Goal: Navigation & Orientation: Understand site structure

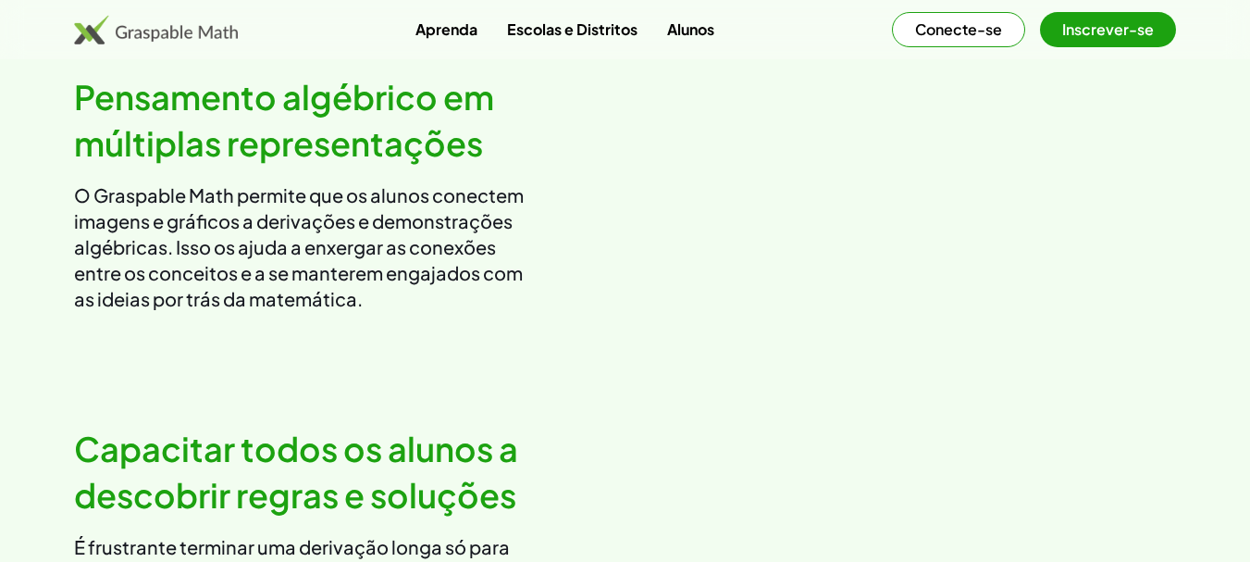
scroll to position [1330, 0]
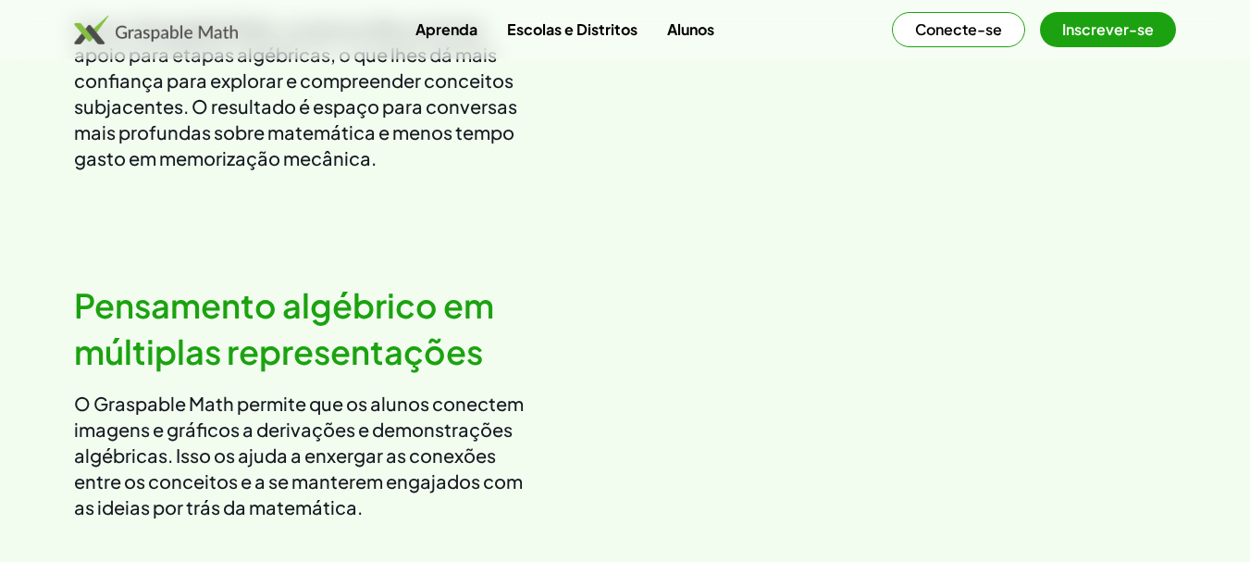
click at [955, 30] on font "Conecte-se" at bounding box center [958, 28] width 87 height 19
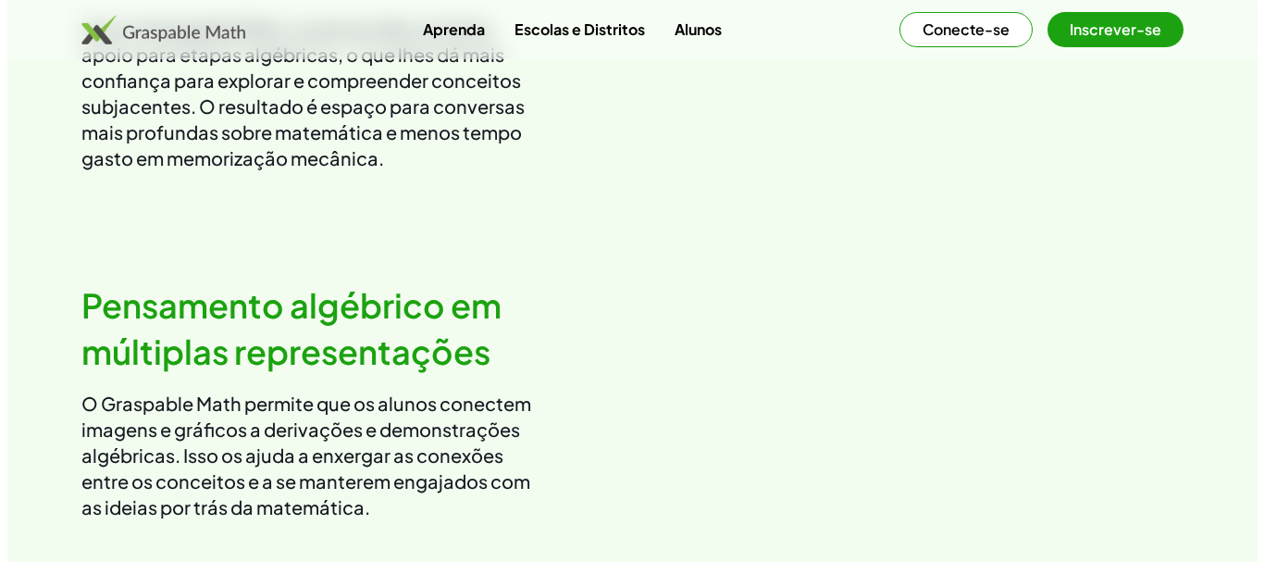
scroll to position [0, 0]
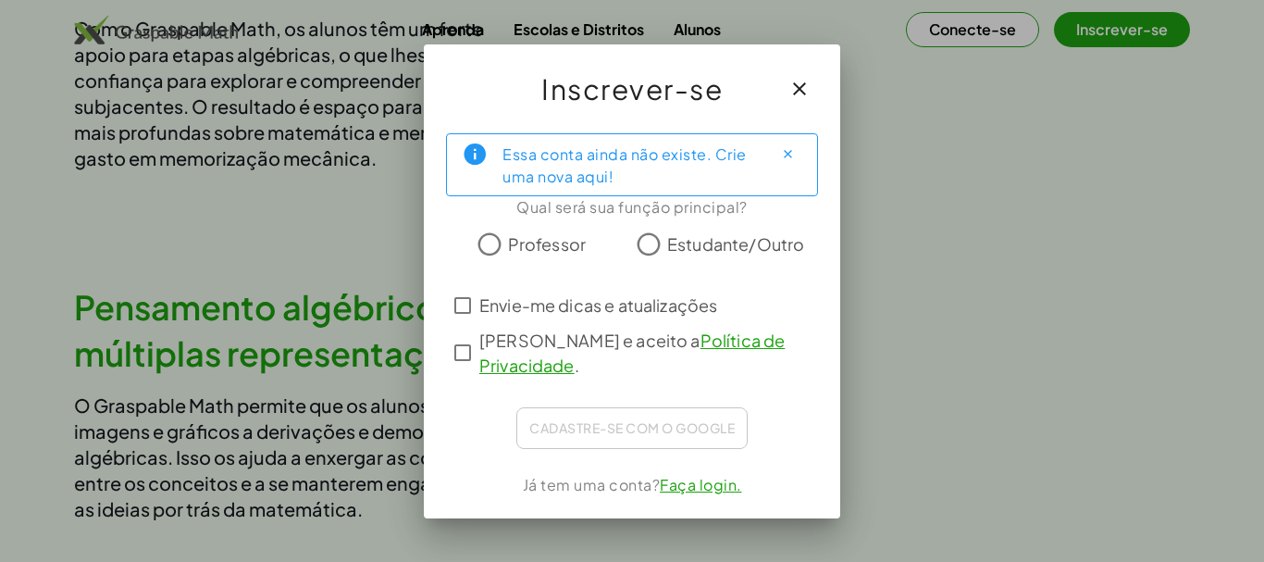
click at [800, 81] on icon "button" at bounding box center [799, 89] width 22 height 22
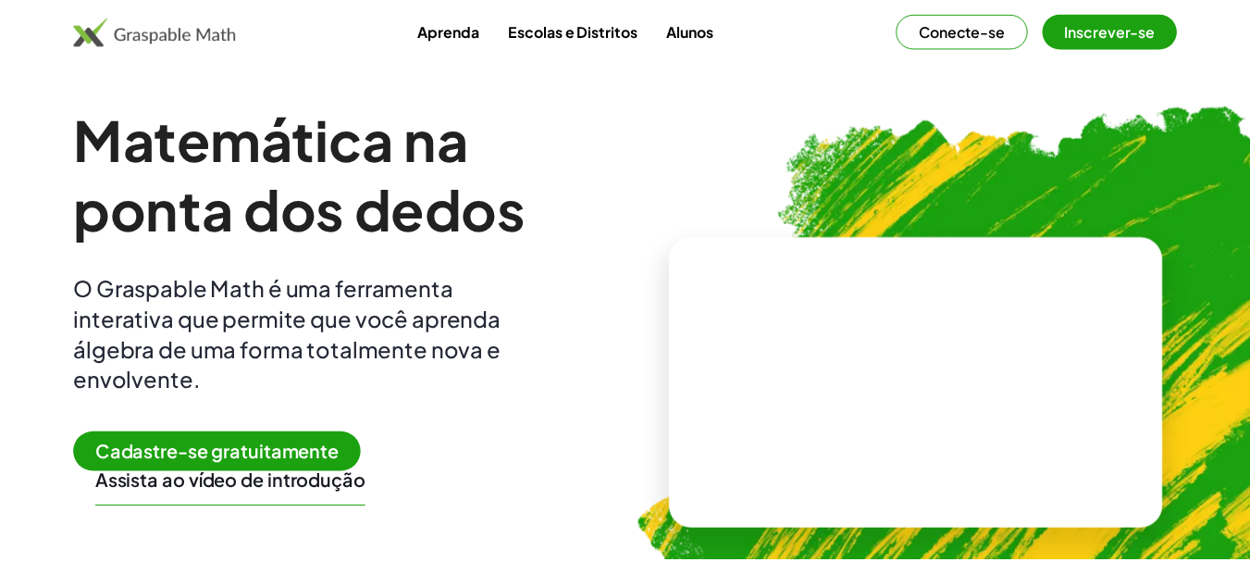
scroll to position [1330, 0]
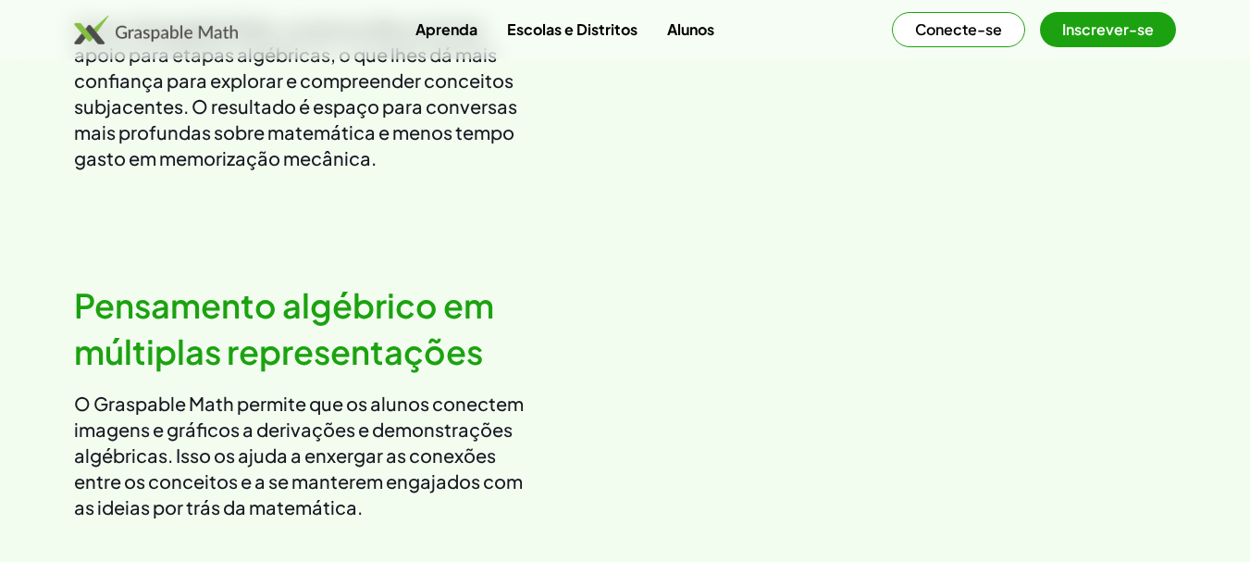
click at [1110, 32] on font "Inscrever-se" at bounding box center [1108, 28] width 92 height 19
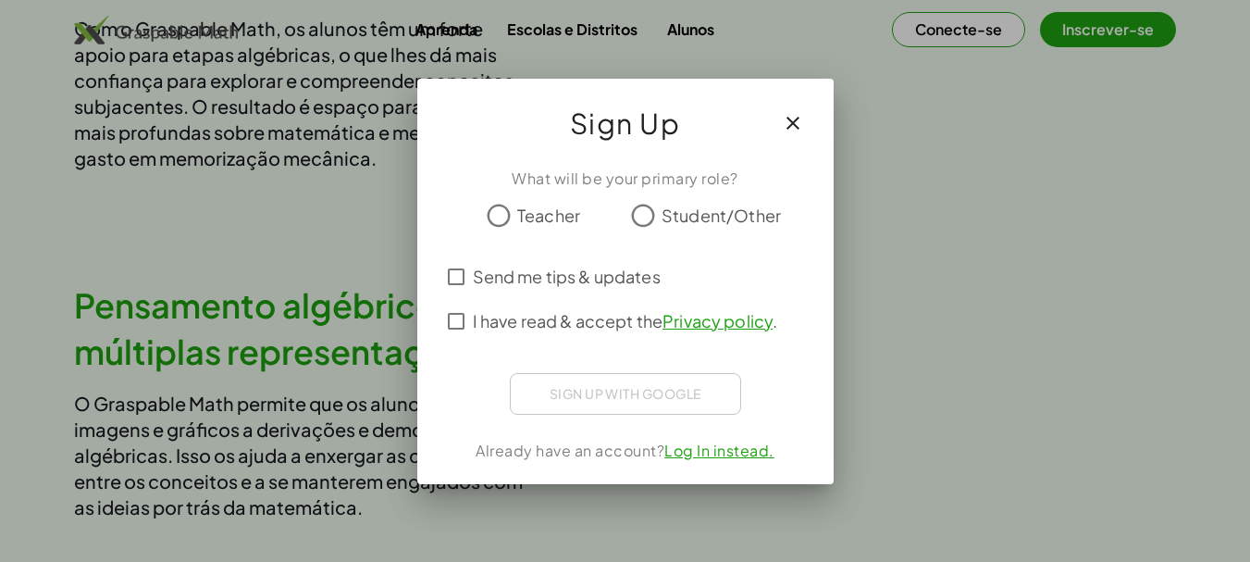
scroll to position [0, 0]
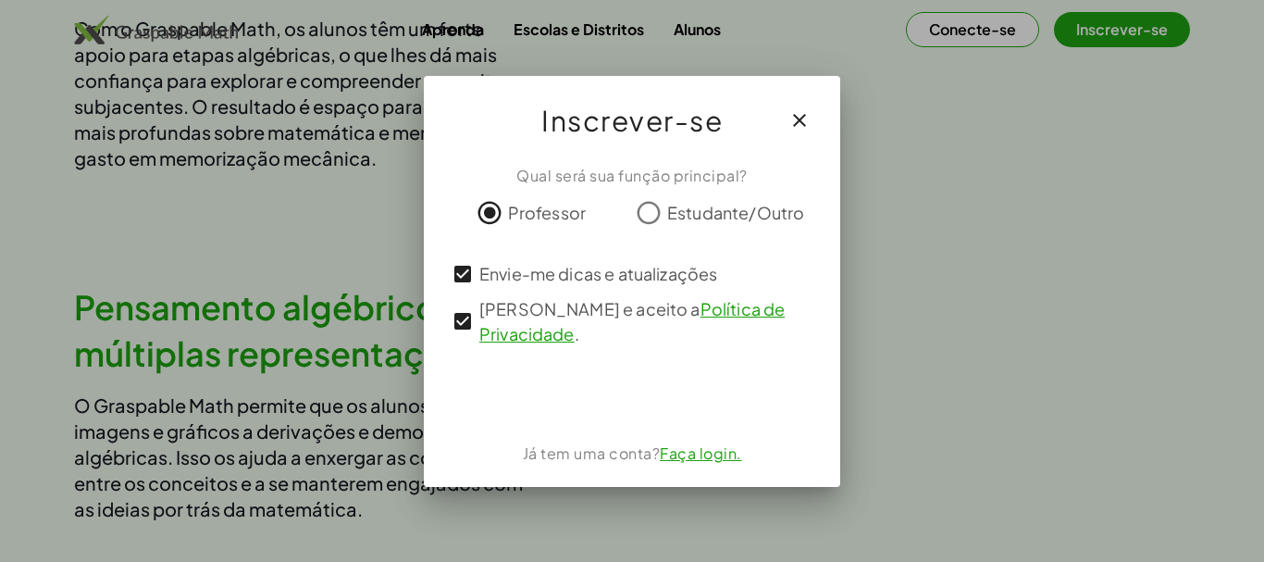
click at [720, 451] on font "Faça login." at bounding box center [701, 452] width 82 height 19
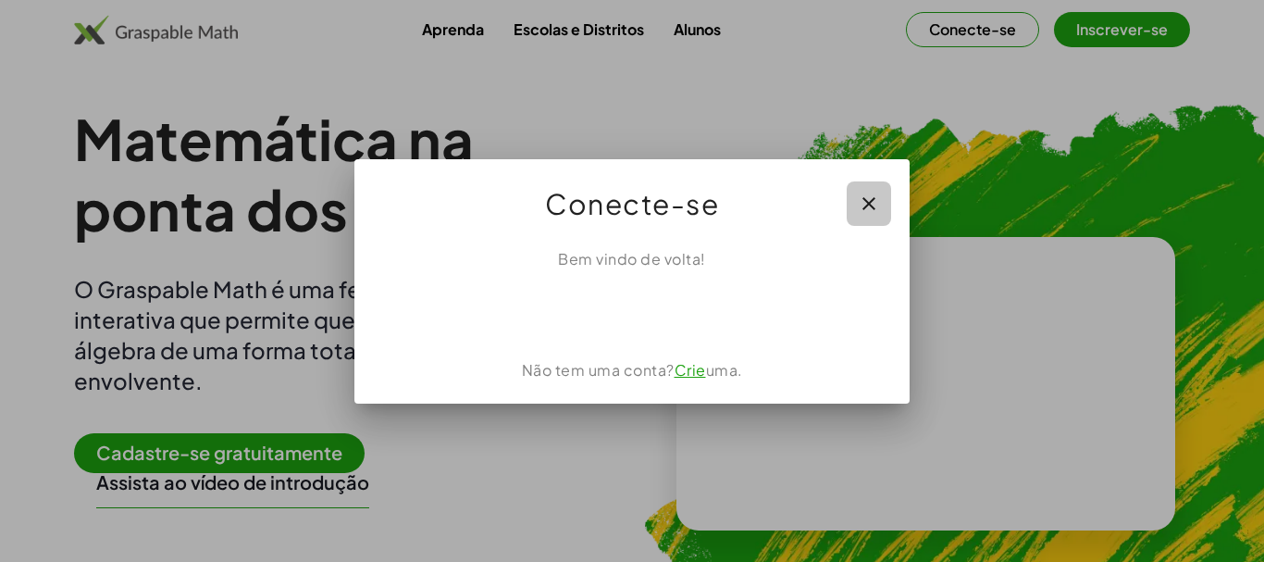
click at [872, 202] on icon "button" at bounding box center [869, 203] width 22 height 22
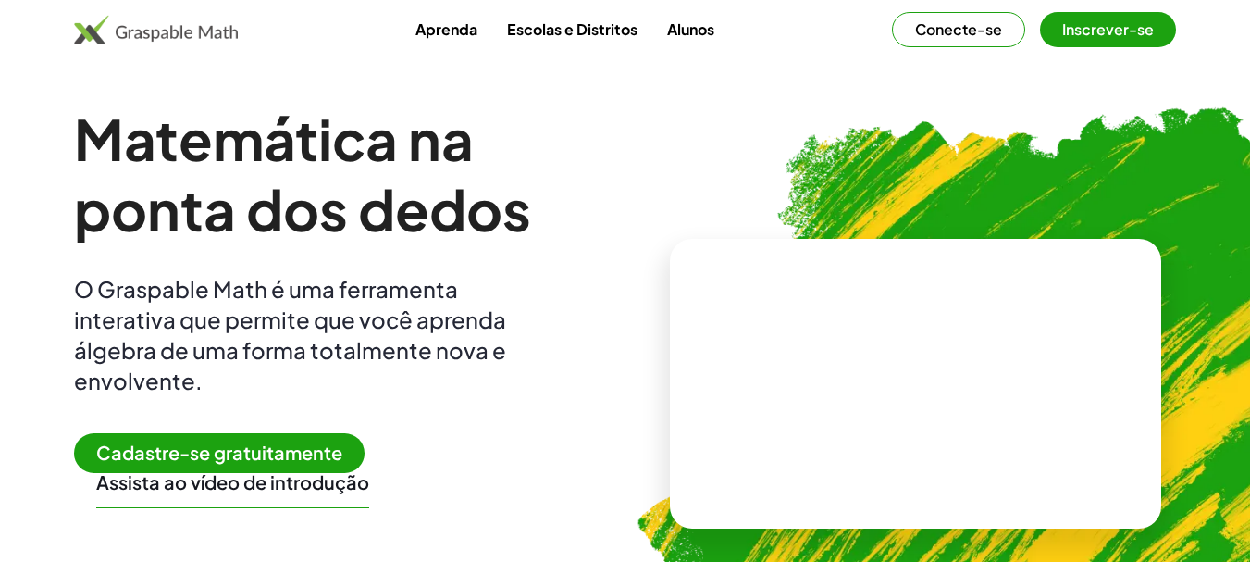
click at [1098, 26] on font "Inscrever-se" at bounding box center [1108, 28] width 92 height 19
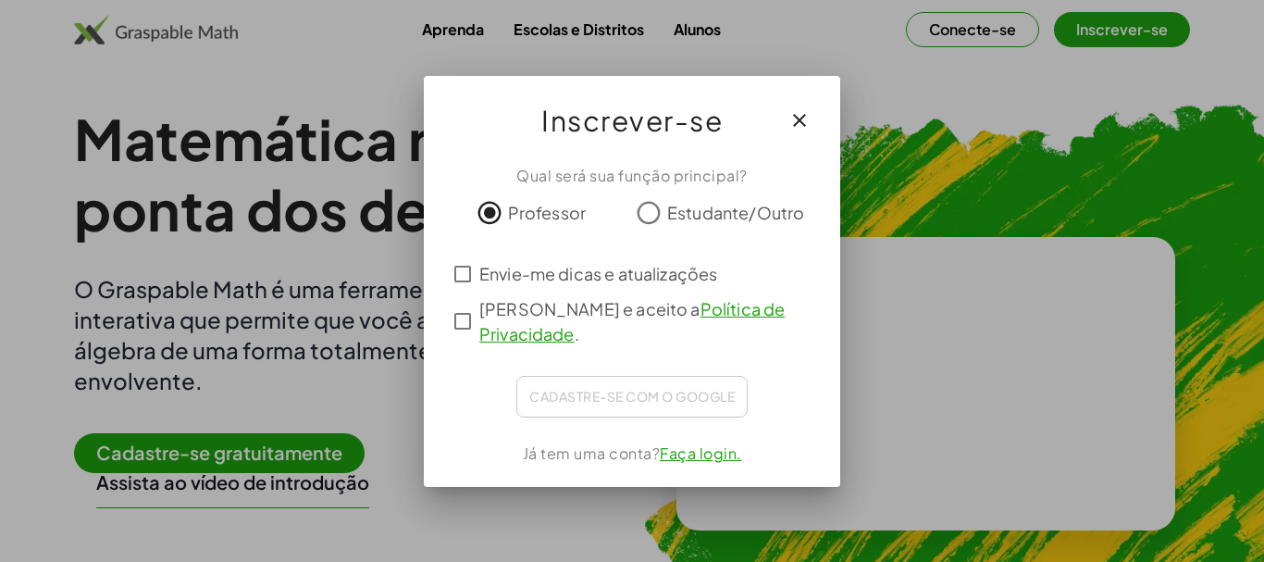
click at [570, 393] on div "Cadastre-se com o Google Fazer login com o Google Faça Login com o Google. Abra…" at bounding box center [631, 397] width 231 height 42
click at [700, 448] on font "Faça login." at bounding box center [701, 452] width 82 height 19
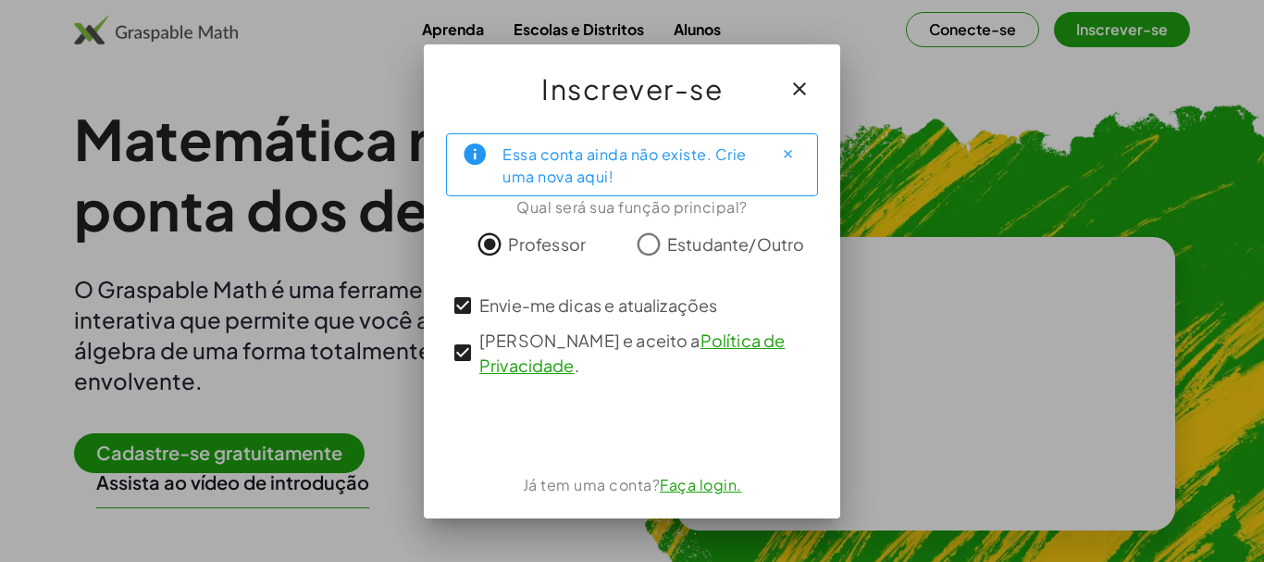
click at [640, 167] on div "Essa conta ainda não existe. Crie uma nova aqui!" at bounding box center [629, 165] width 255 height 46
click at [562, 156] on font "Essa conta ainda não existe. Crie uma nova aqui!" at bounding box center [624, 165] width 244 height 42
click at [788, 155] on icon "Fechar" at bounding box center [788, 154] width 14 height 14
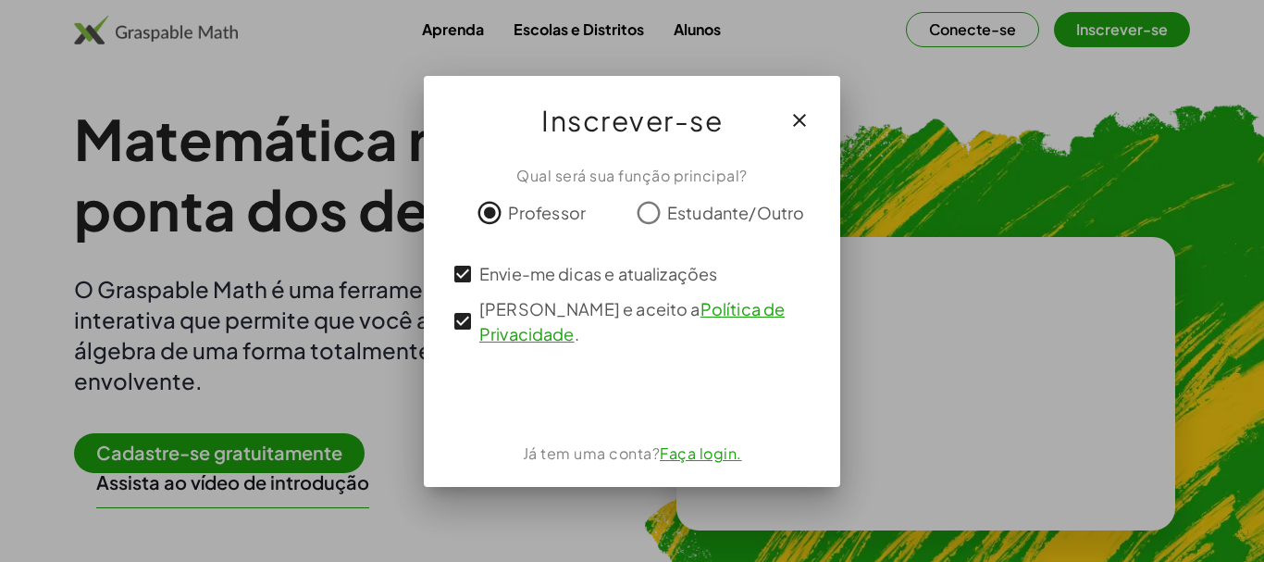
click at [614, 458] on font "Já tem uma conta?" at bounding box center [592, 452] width 138 height 19
click at [796, 122] on icon "button" at bounding box center [799, 120] width 22 height 22
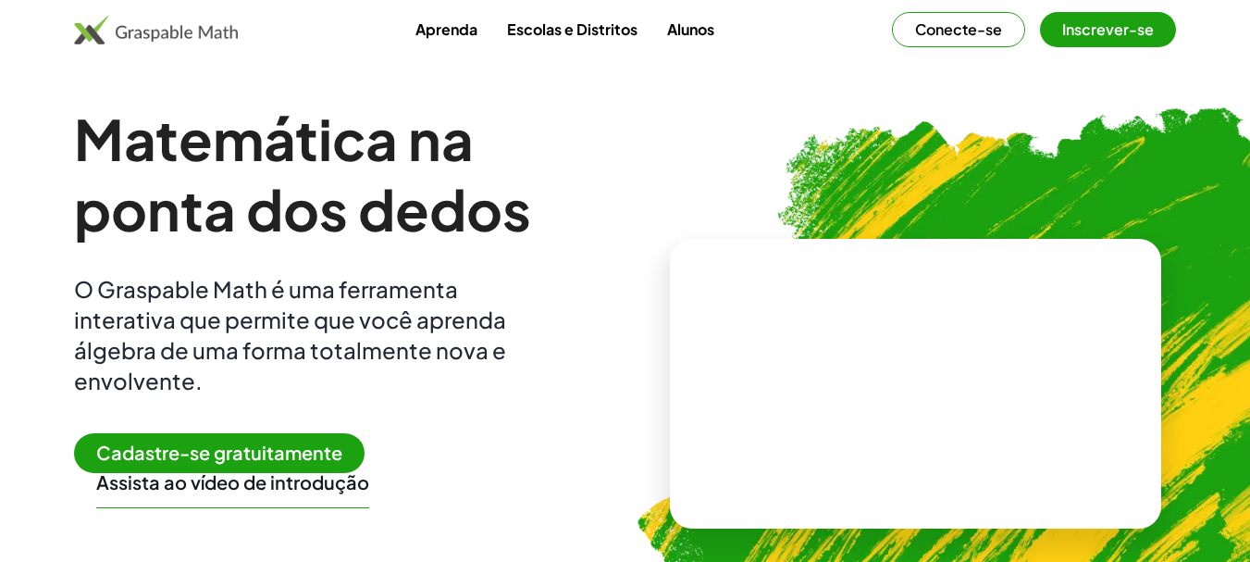
scroll to position [185, 0]
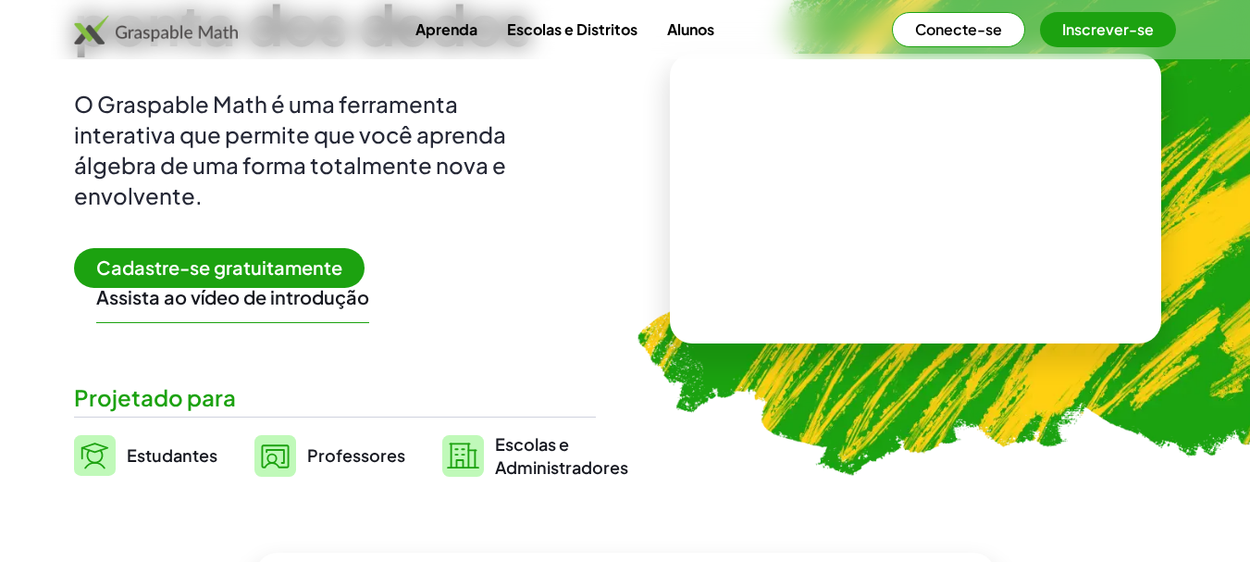
click at [228, 262] on font "Cadastre-se gratuitamente" at bounding box center [219, 266] width 246 height 23
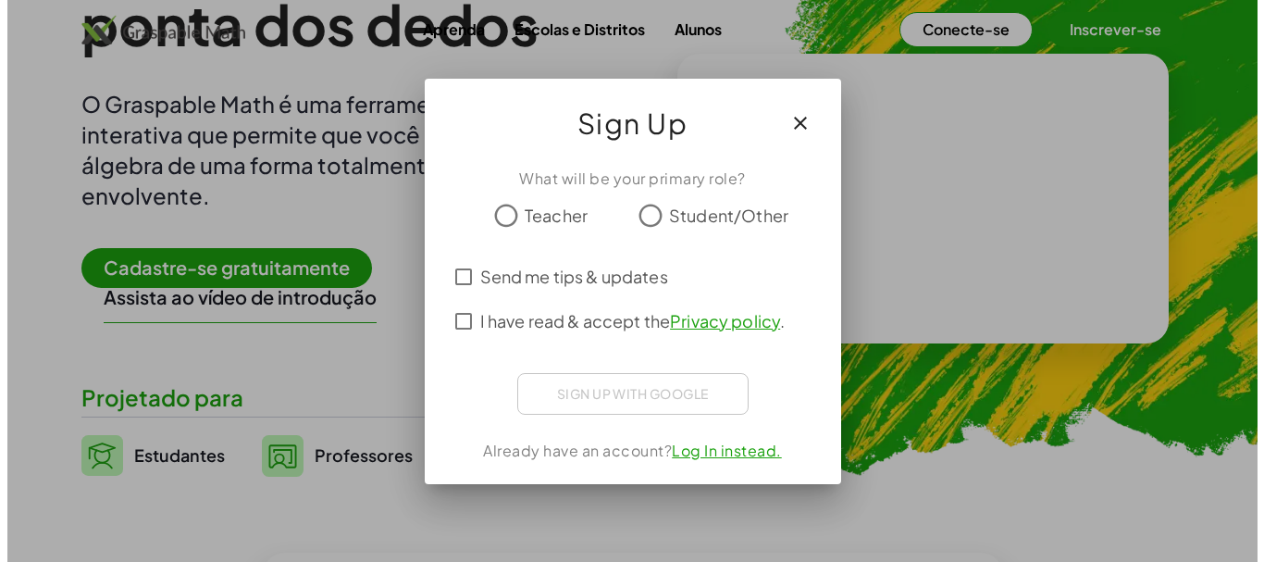
scroll to position [0, 0]
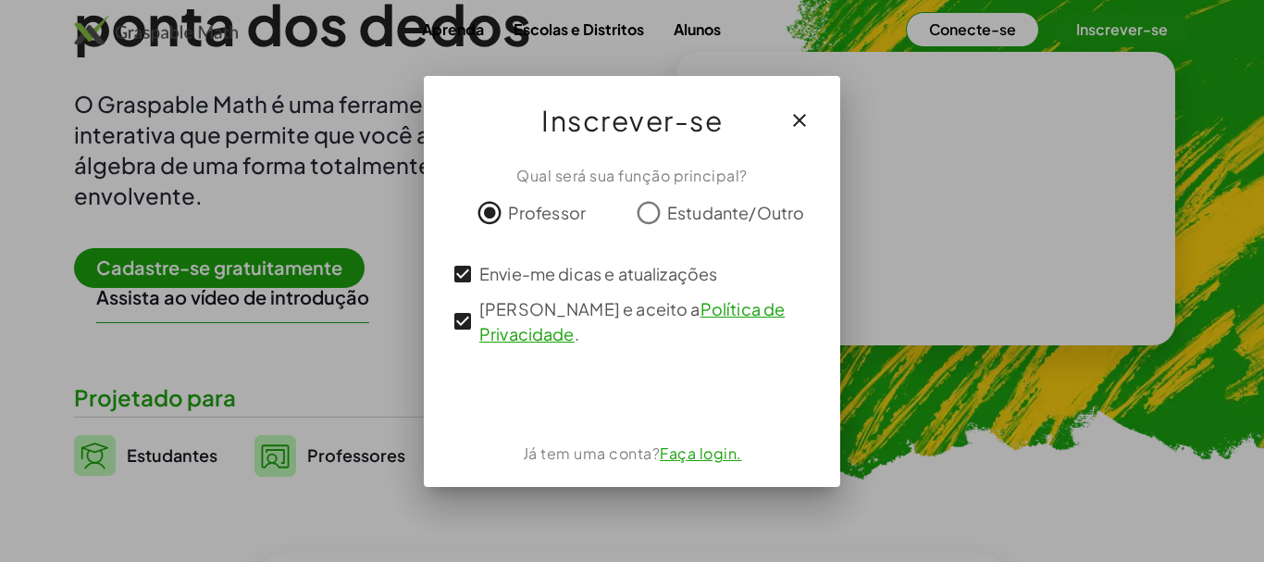
click at [379, 364] on div at bounding box center [632, 281] width 1264 height 562
click at [263, 298] on div at bounding box center [632, 281] width 1264 height 562
click at [793, 124] on icon "button" at bounding box center [799, 120] width 22 height 22
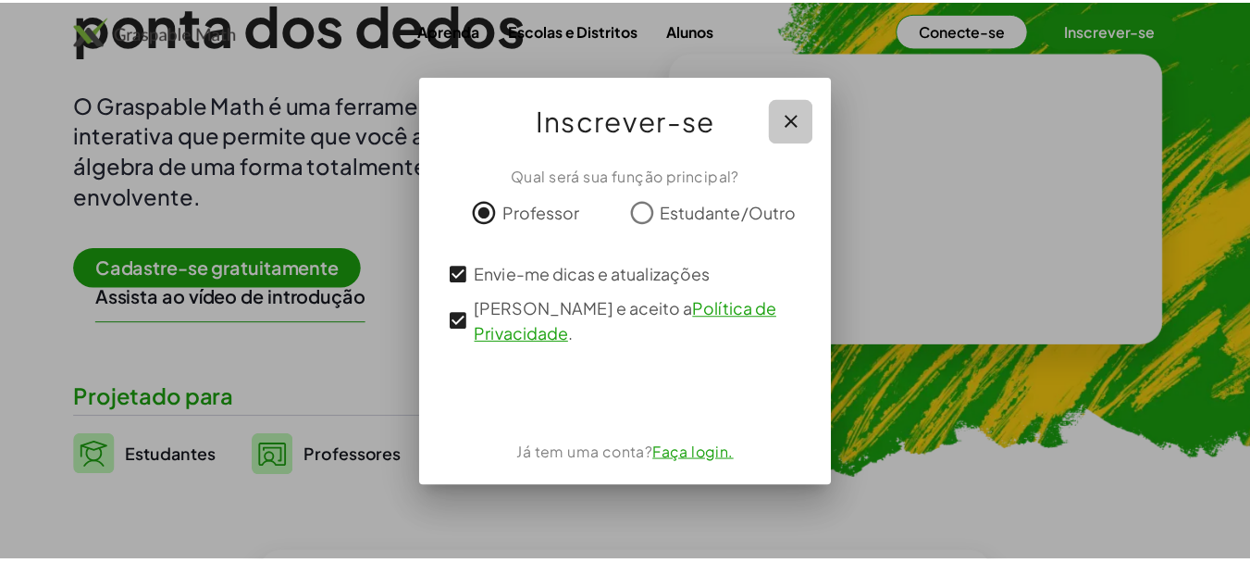
scroll to position [185, 0]
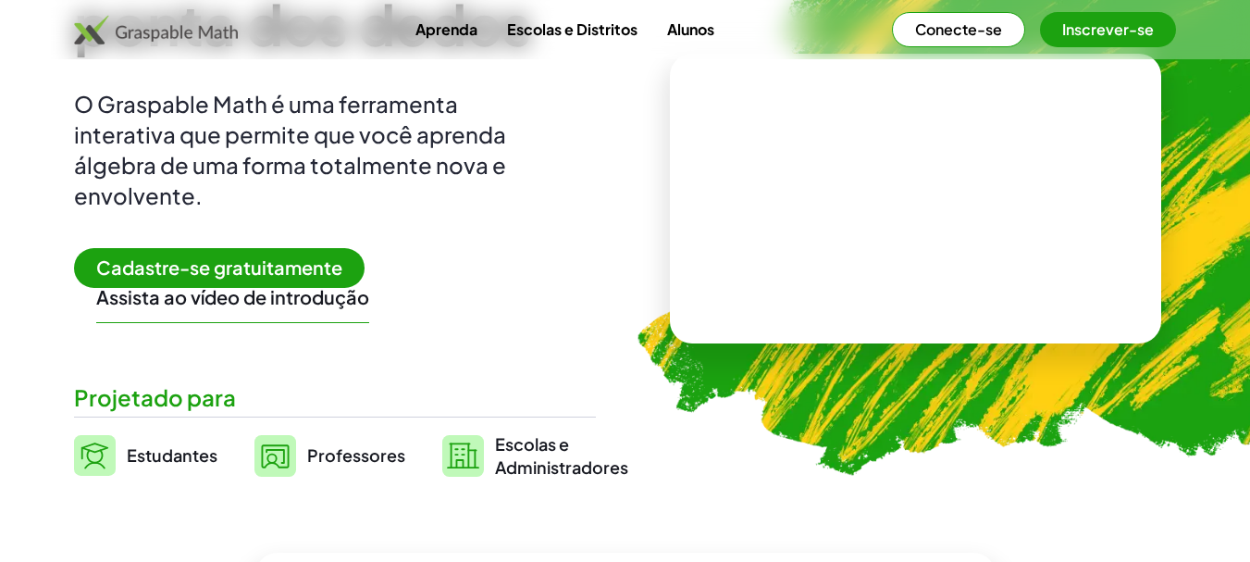
click at [215, 295] on font "Assista ao vídeo de introdução" at bounding box center [232, 296] width 273 height 23
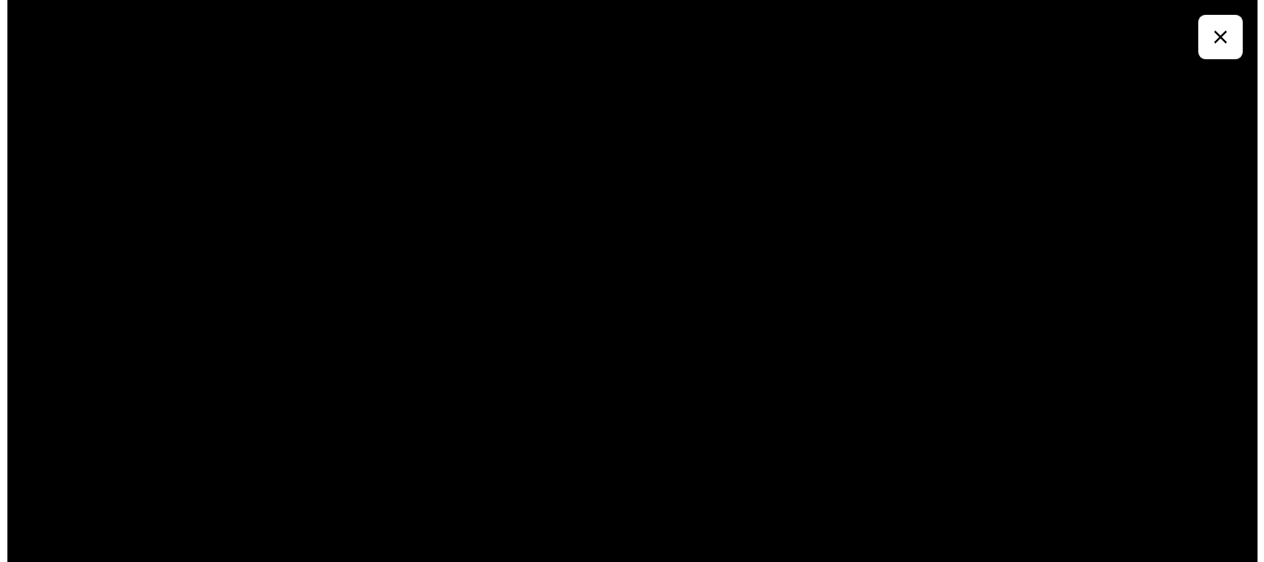
scroll to position [0, 0]
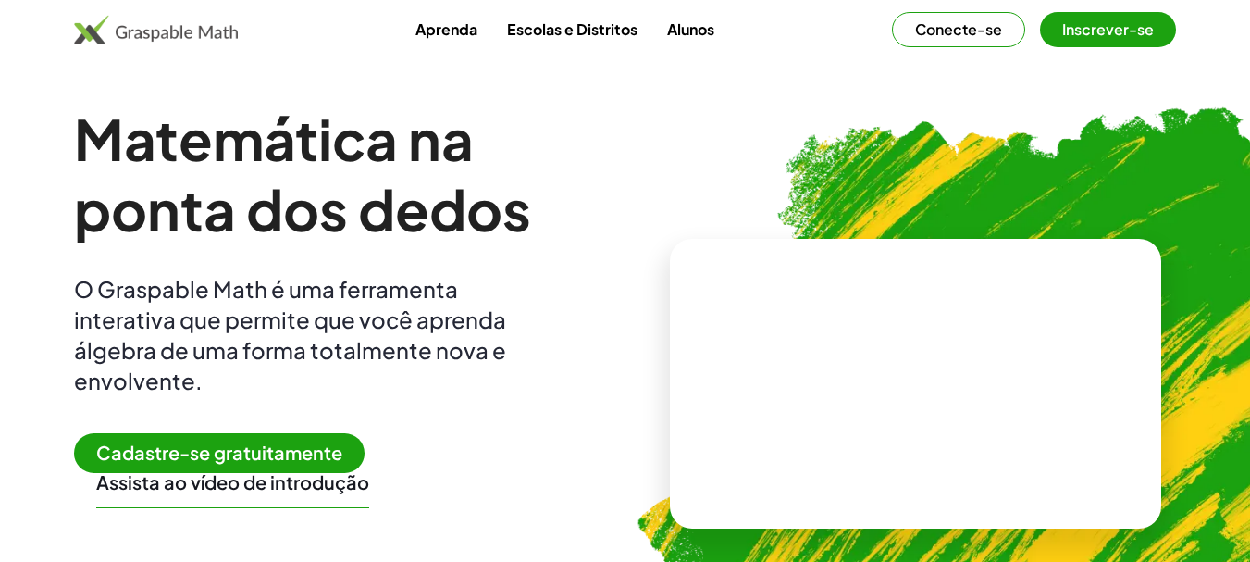
click at [441, 30] on font "Aprenda" at bounding box center [447, 28] width 62 height 19
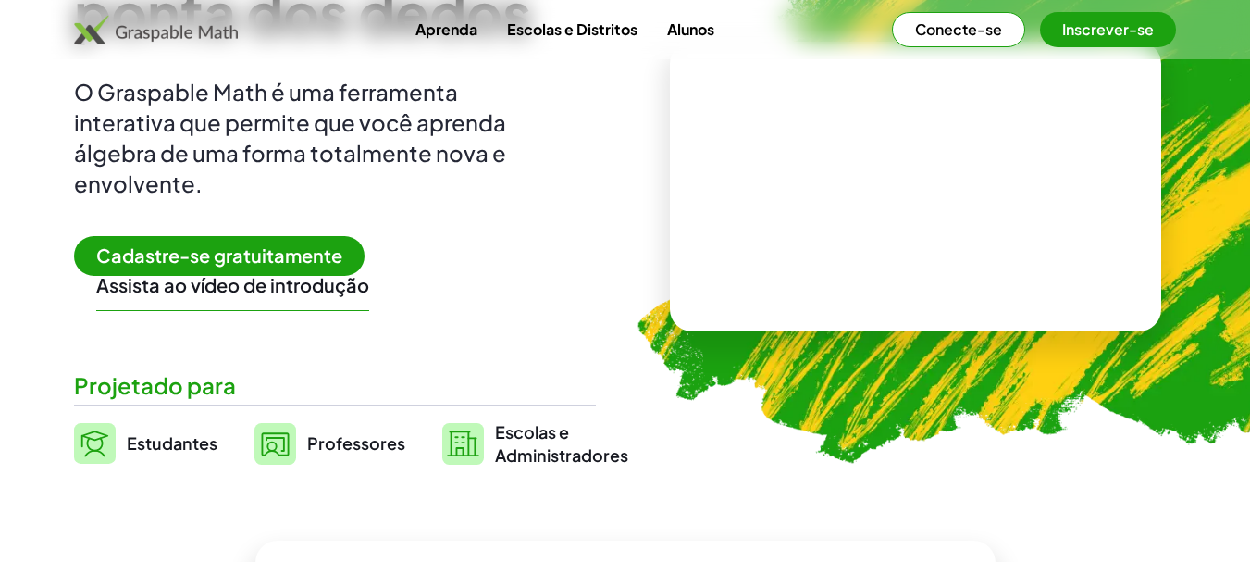
scroll to position [159, 0]
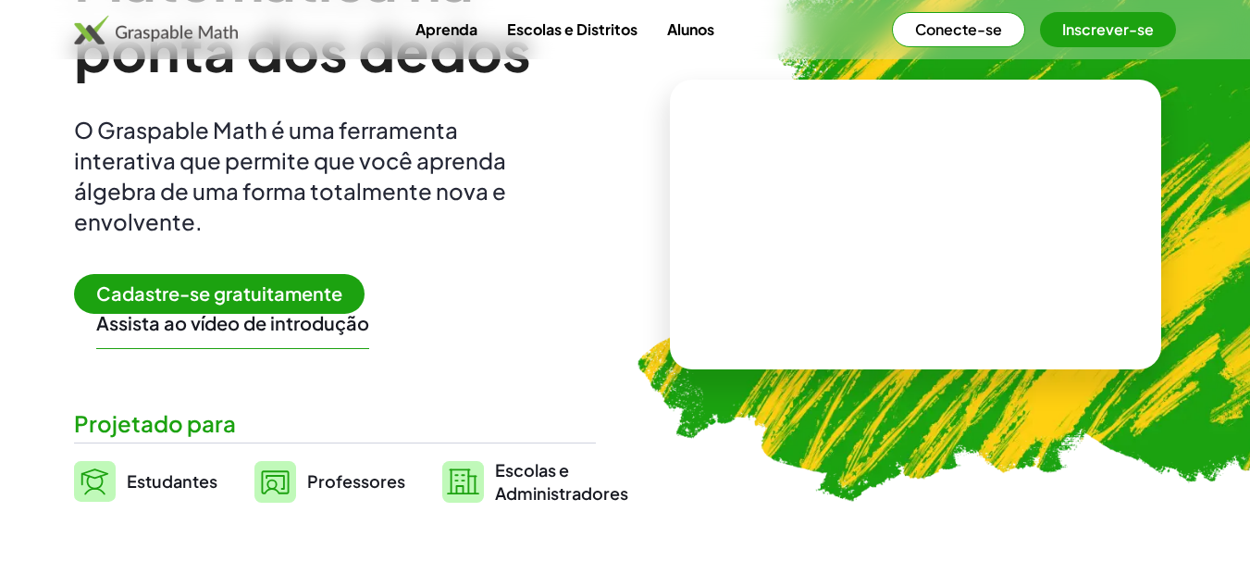
click at [1105, 20] on font "Inscrever-se" at bounding box center [1108, 28] width 92 height 19
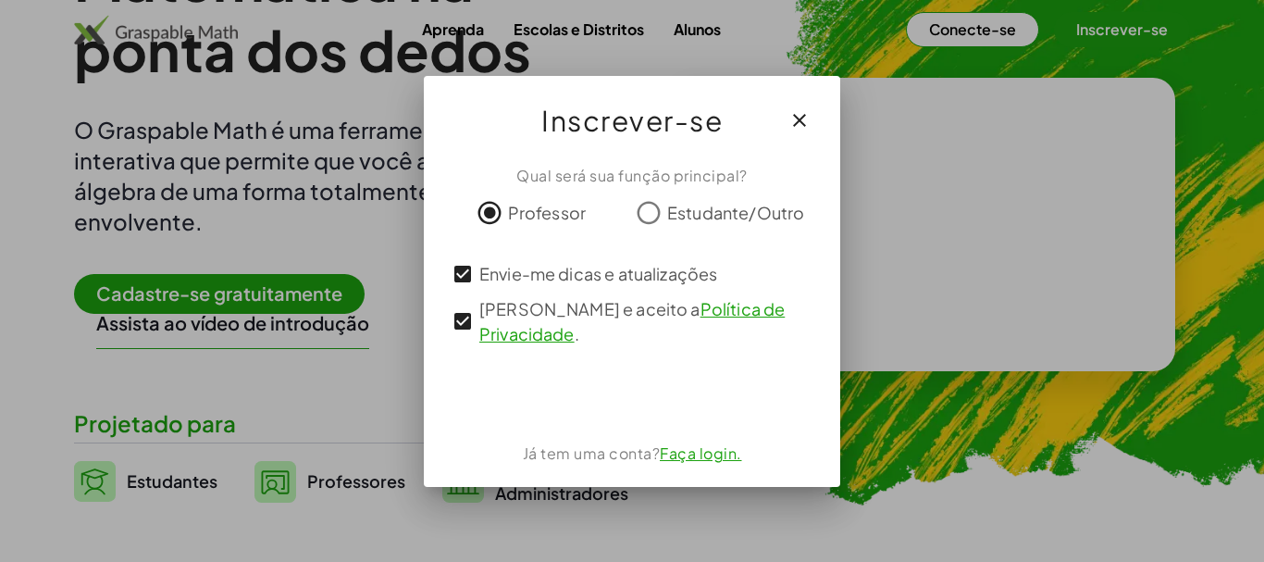
click at [696, 446] on font "Faça login." at bounding box center [701, 452] width 82 height 19
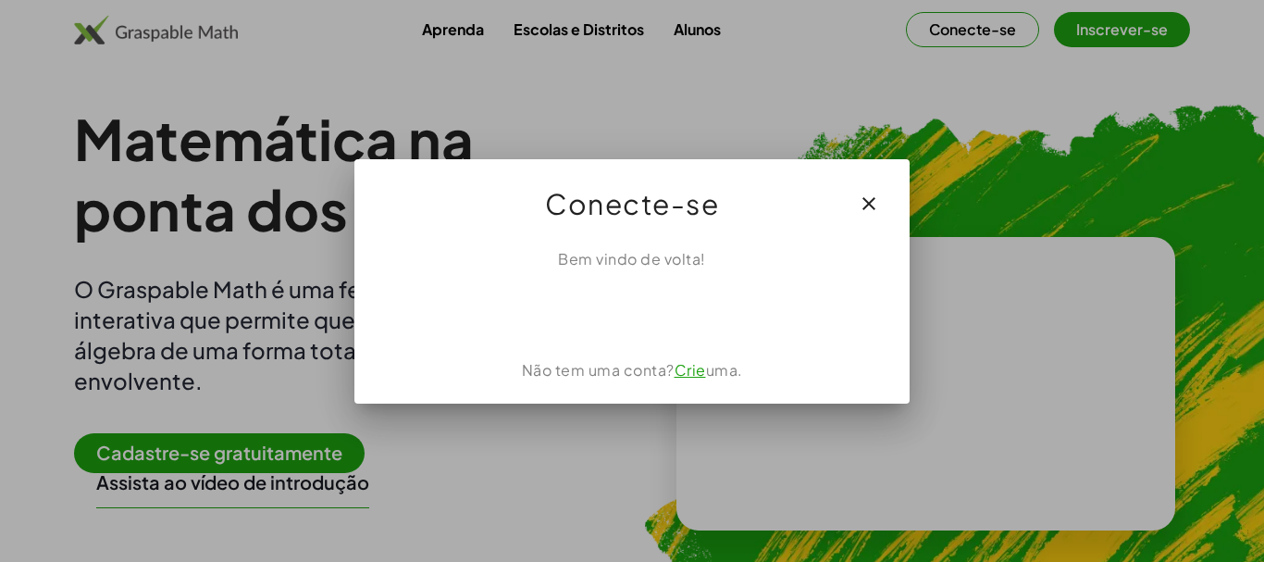
click at [687, 368] on font "Crie" at bounding box center [690, 369] width 31 height 19
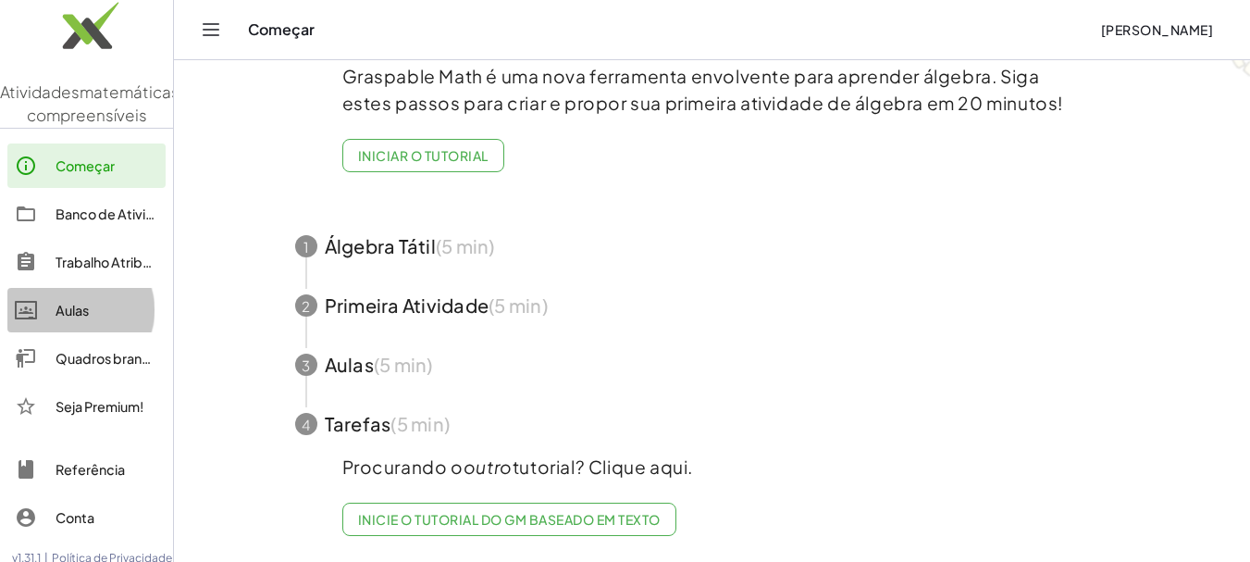
click at [66, 318] on font "Aulas" at bounding box center [72, 310] width 33 height 17
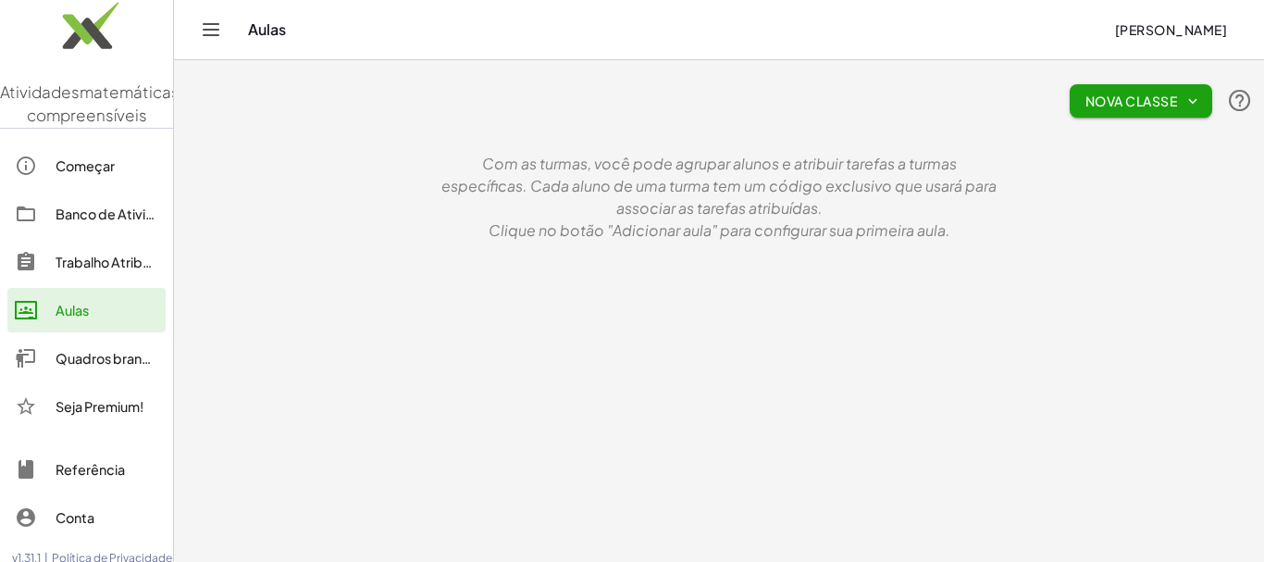
click at [209, 31] on icon "Alternar navegação" at bounding box center [211, 30] width 22 height 22
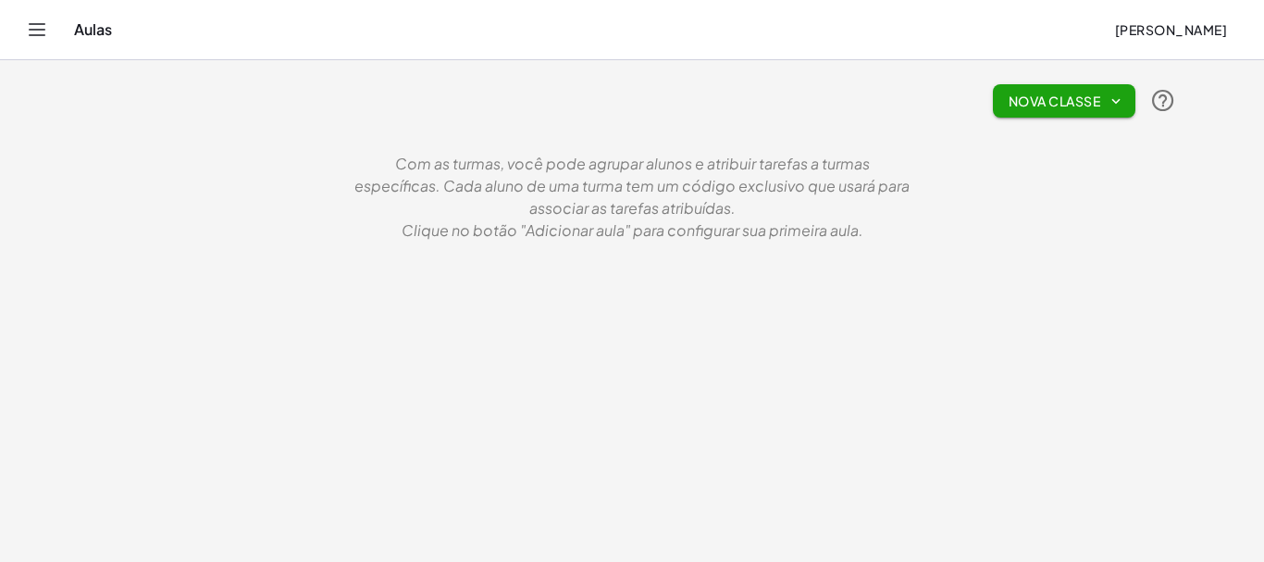
click at [324, 168] on div "Nova Classe Com as turmas, você pode agrupar alunos e atribuir tarefas a turmas…" at bounding box center [632, 156] width 1110 height 192
click at [1116, 99] on icon "button" at bounding box center [1116, 101] width 17 height 17
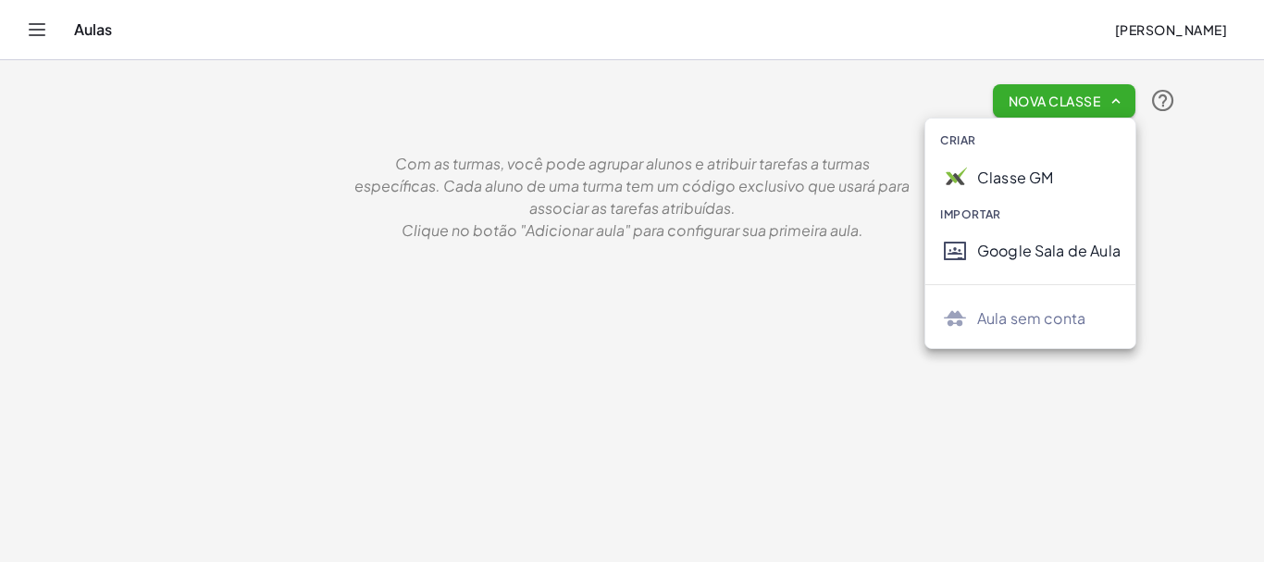
click at [637, 66] on div "Nova Classe Com as turmas, você pode agrupar alunos e atribuir tarefas a turmas…" at bounding box center [632, 156] width 1110 height 192
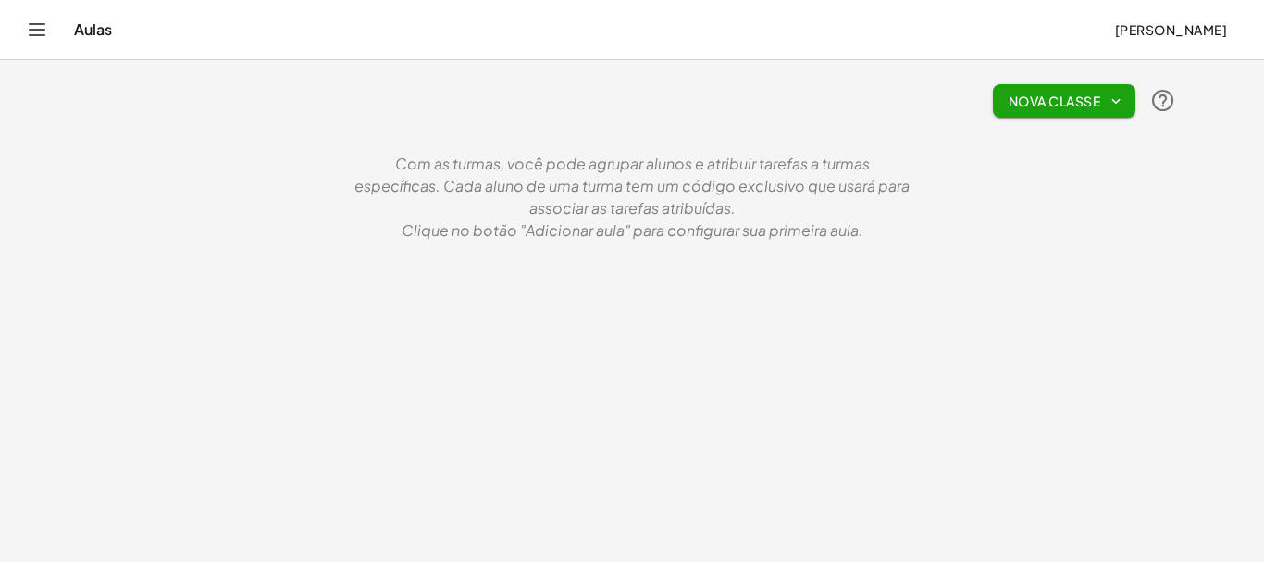
click at [37, 31] on icon "Alternar navegação" at bounding box center [37, 30] width 22 height 22
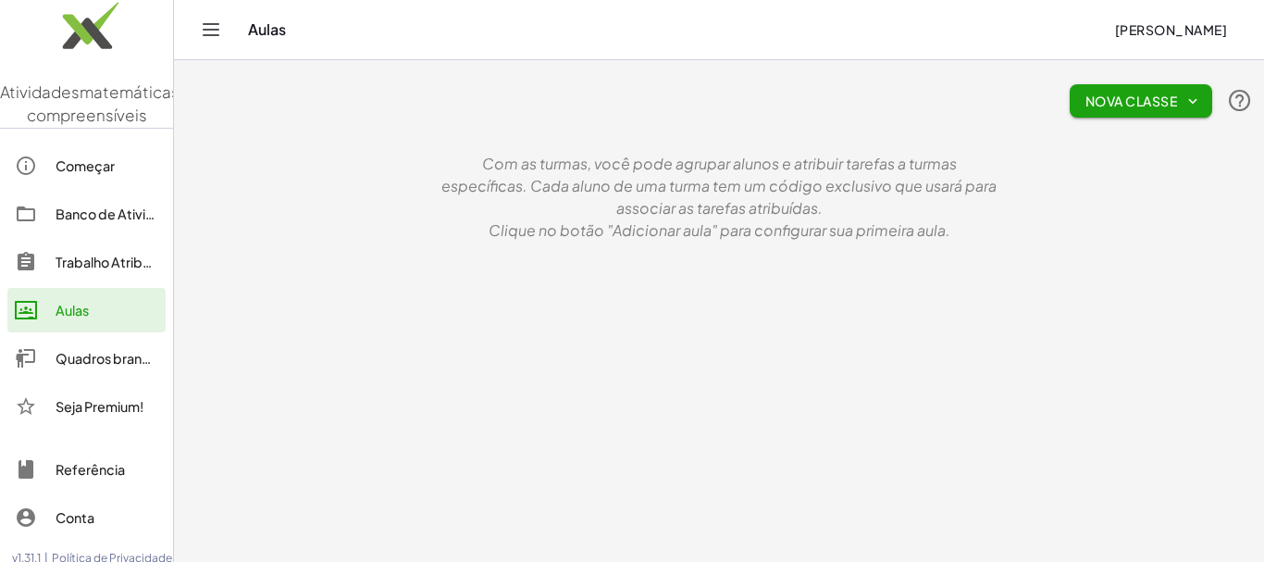
click at [202, 31] on icon "Alternar navegação" at bounding box center [211, 30] width 22 height 22
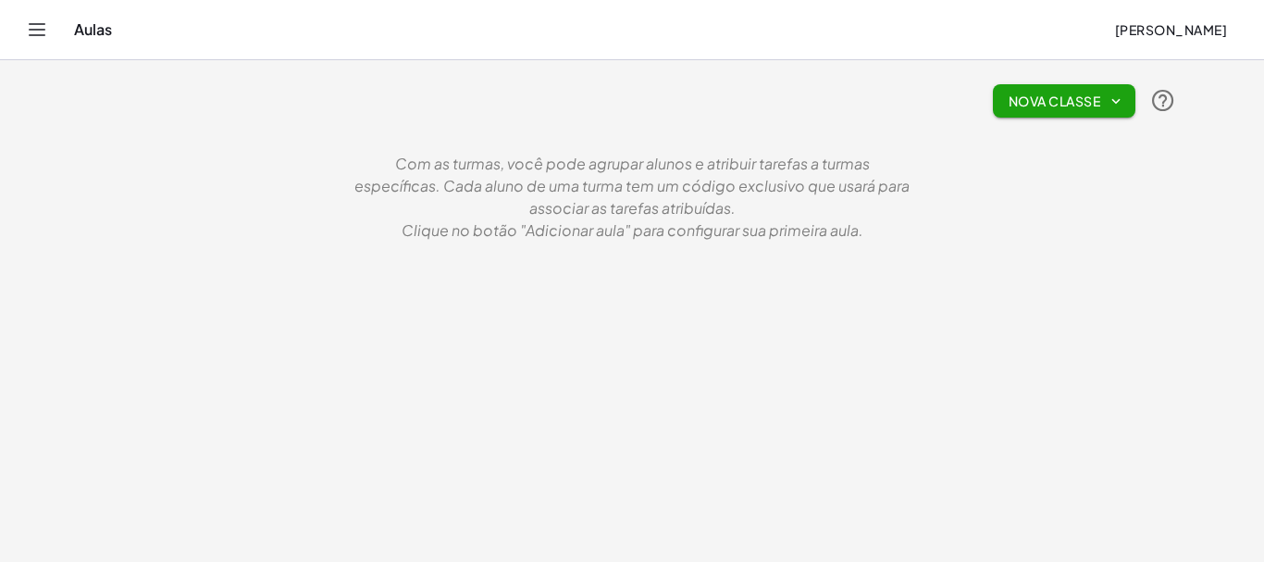
click at [38, 31] on icon "Alternar navegação" at bounding box center [37, 30] width 22 height 22
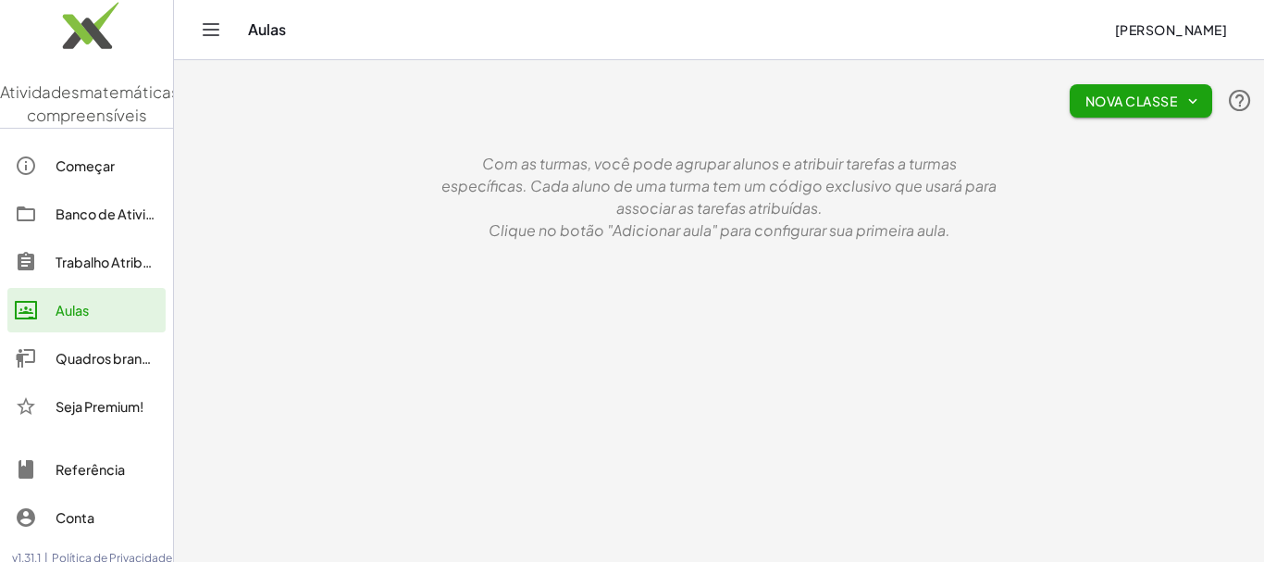
click at [91, 222] on font "Banco de Atividades" at bounding box center [121, 213] width 130 height 17
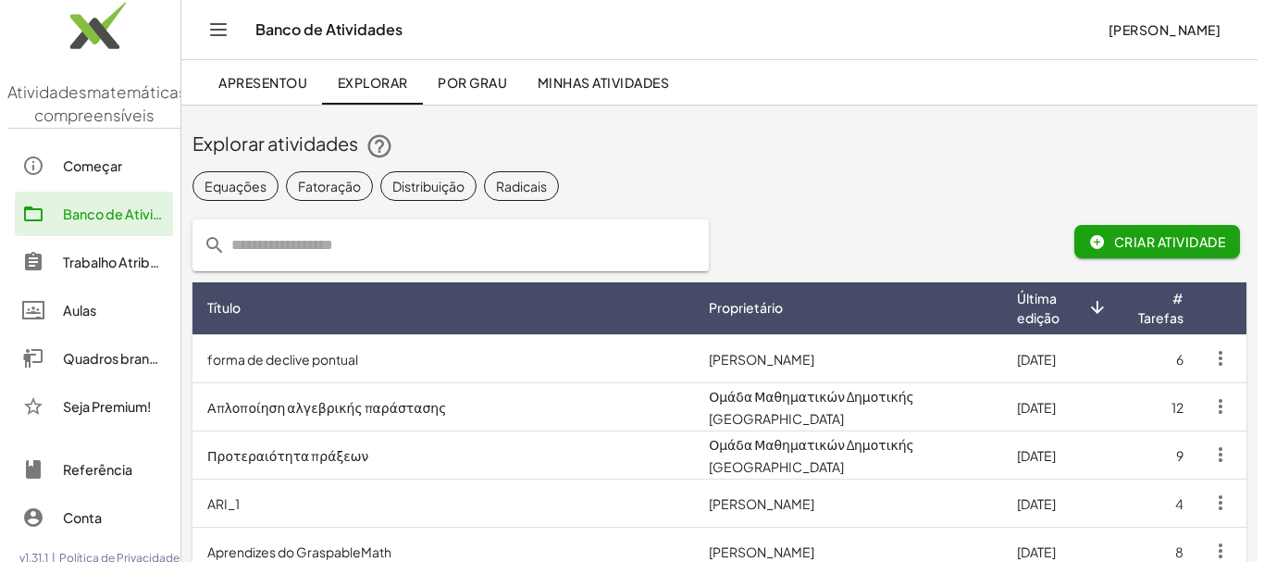
scroll to position [59, 0]
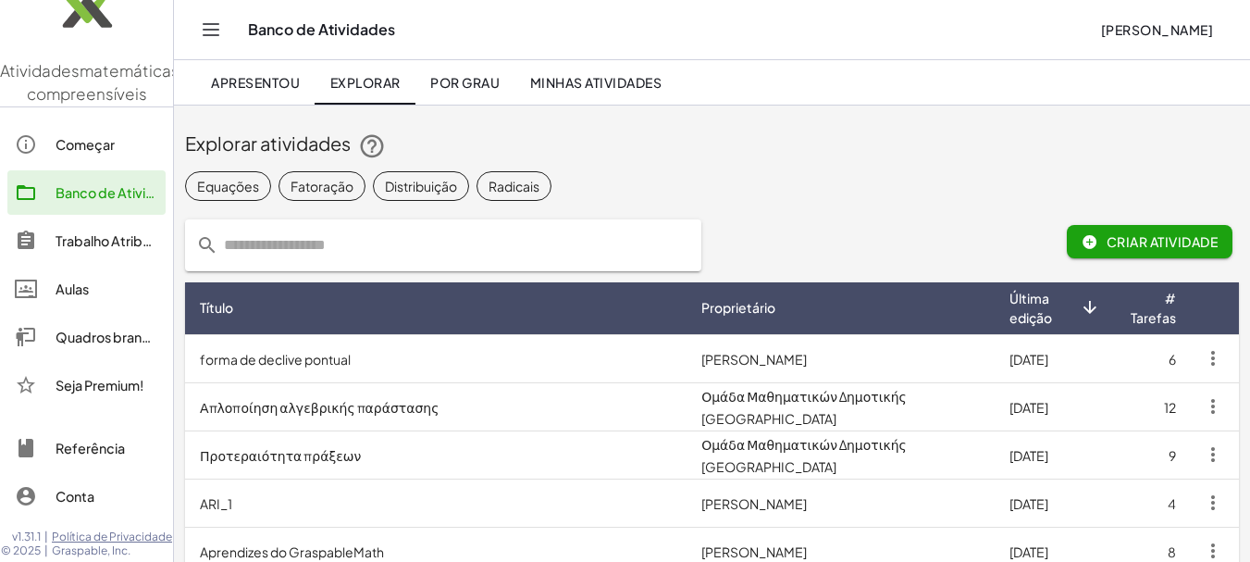
click at [74, 329] on font "Quadros brancos" at bounding box center [110, 337] width 109 height 17
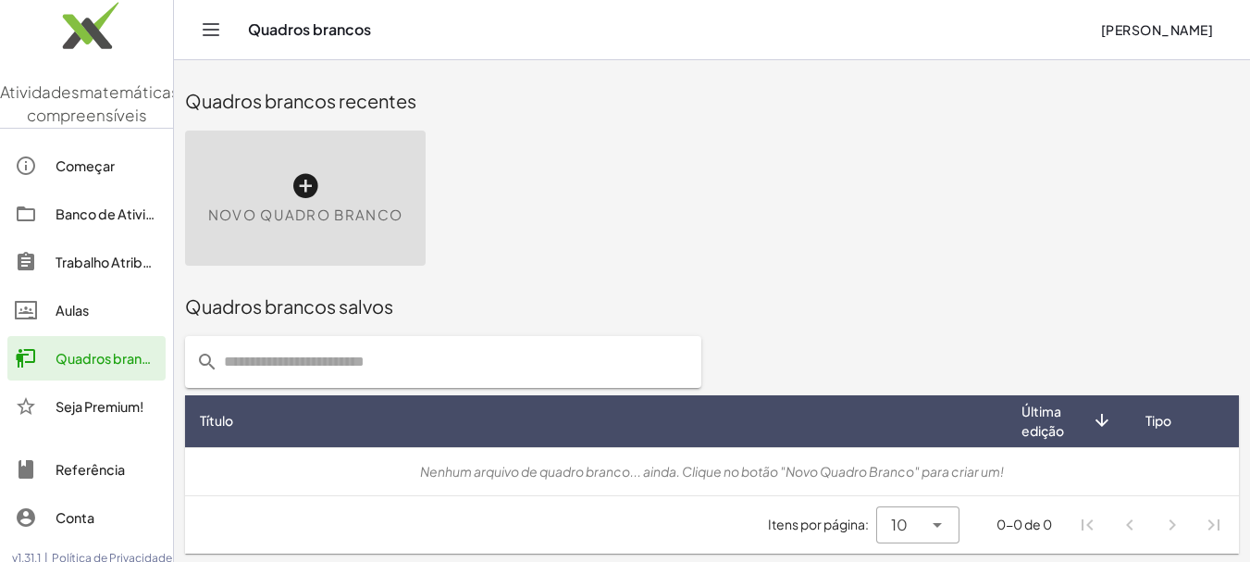
click at [308, 189] on icon at bounding box center [306, 186] width 30 height 30
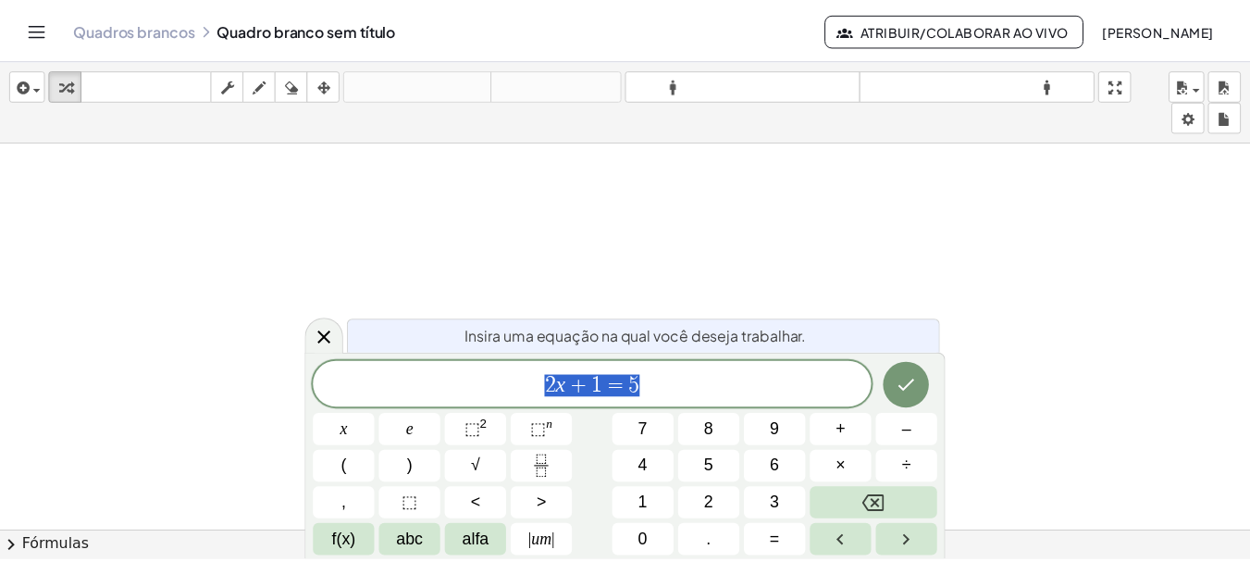
scroll to position [416, 0]
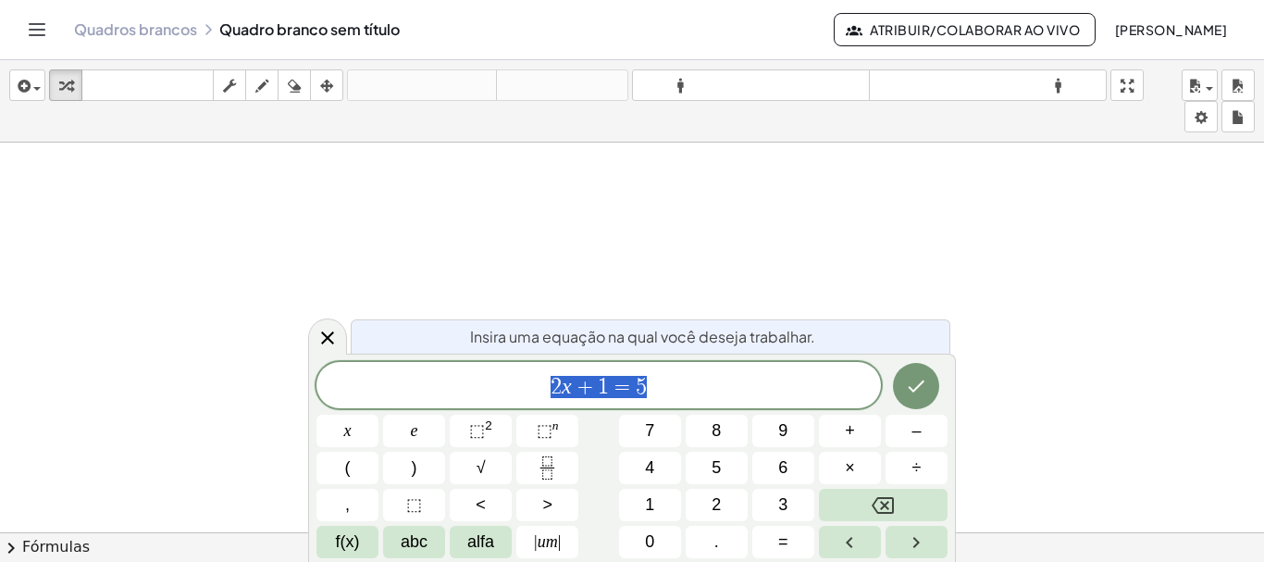
click at [34, 31] on icon "Alternar navegação" at bounding box center [37, 30] width 22 height 22
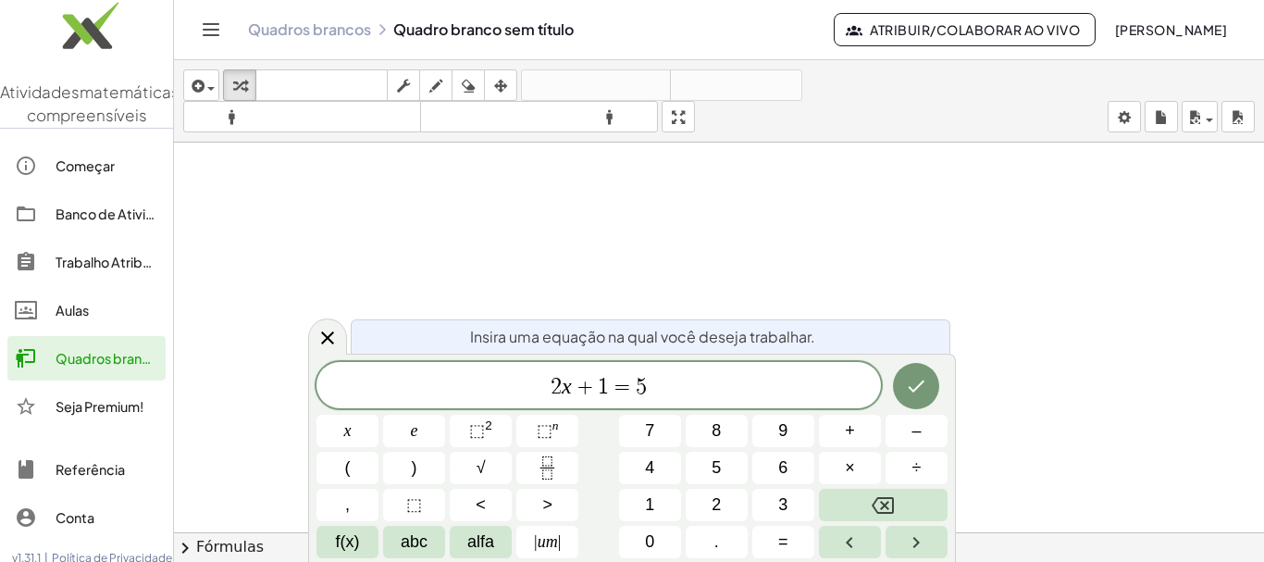
click at [84, 174] on font "Começar" at bounding box center [85, 165] width 59 height 17
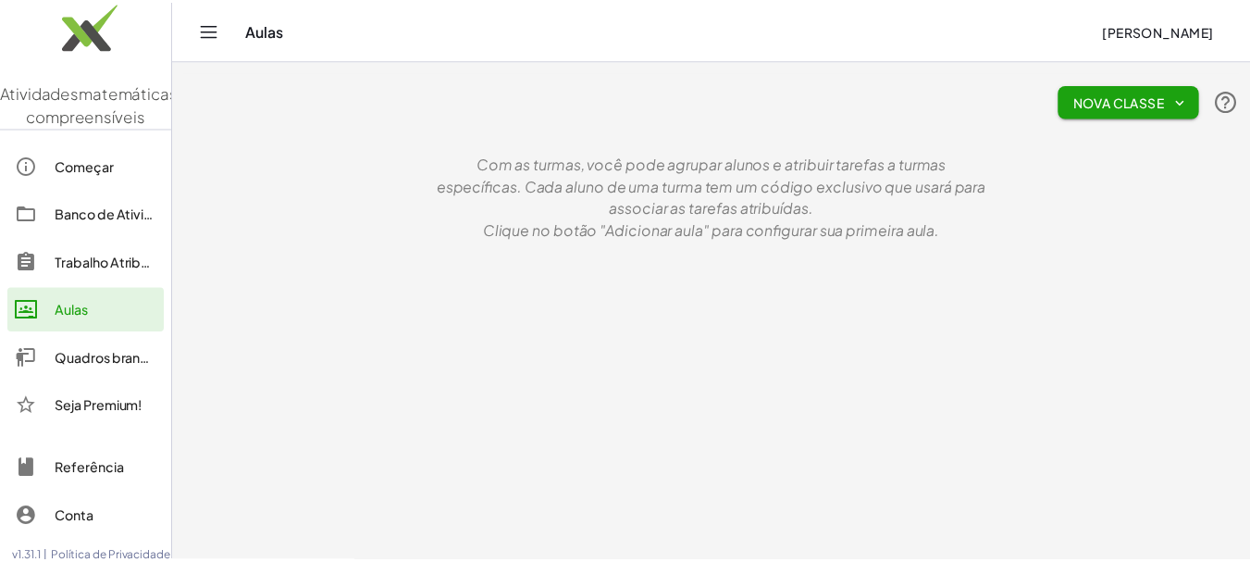
scroll to position [117, 0]
